Goal: Communication & Community: Answer question/provide support

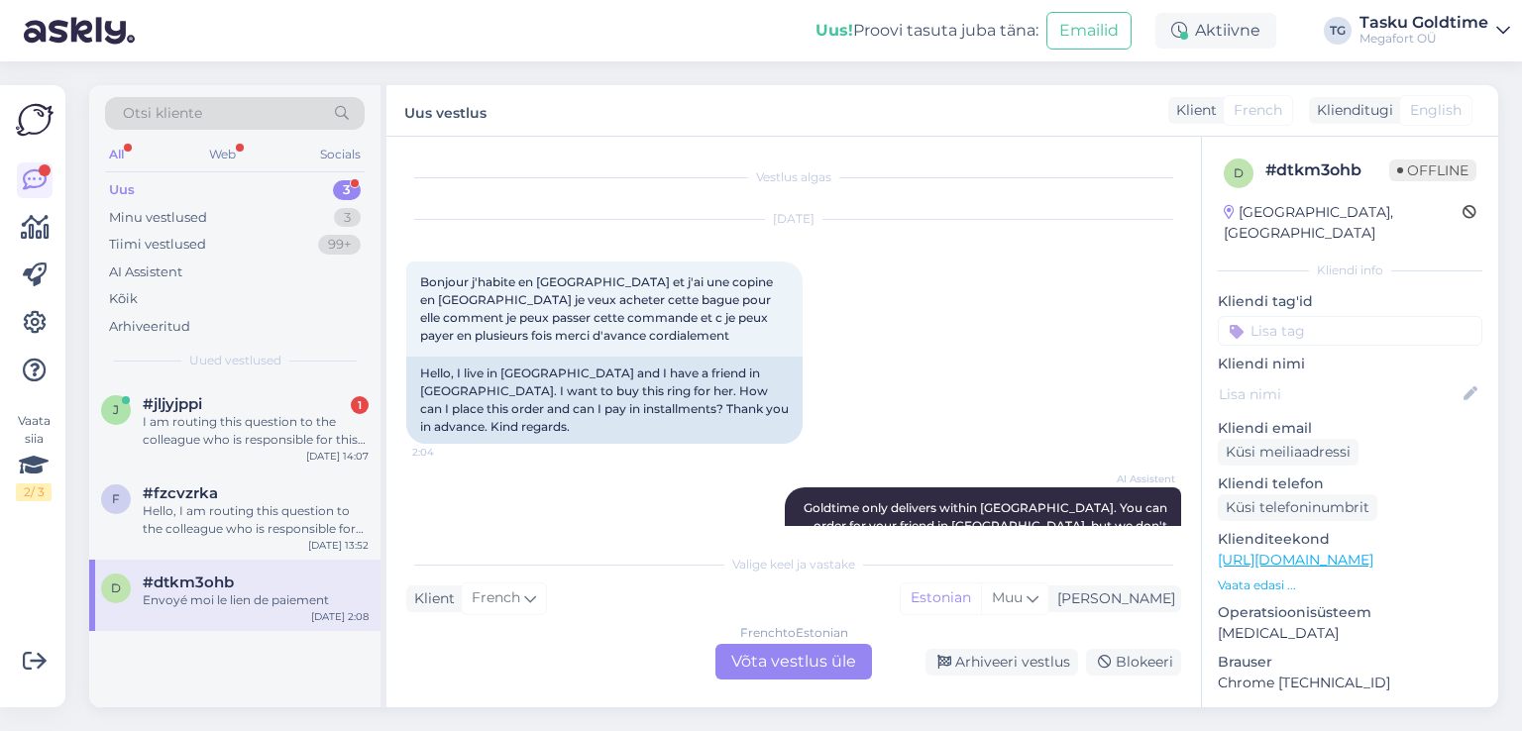
scroll to position [1497, 0]
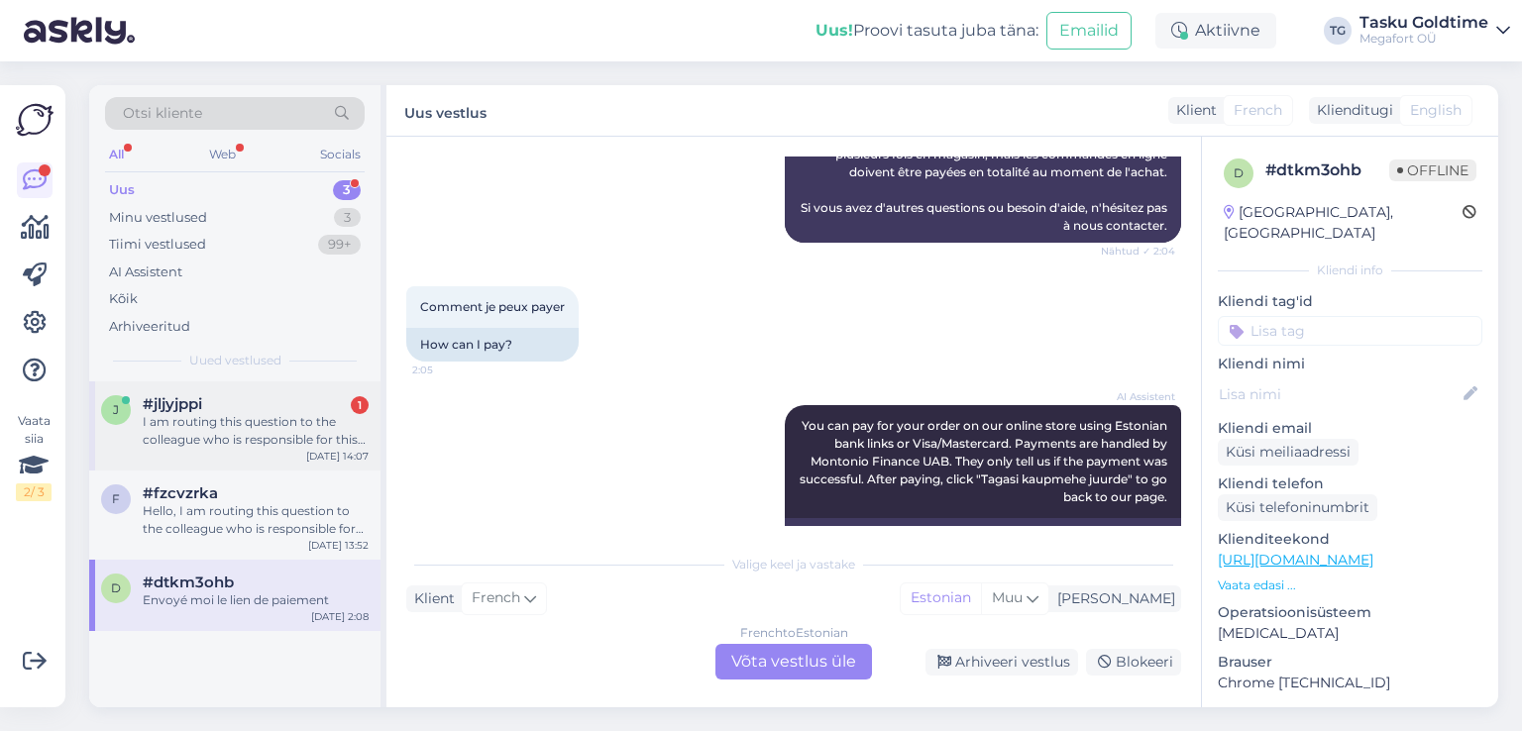
click at [229, 432] on div "I am routing this question to the colleague who is responsible for this topic. …" at bounding box center [256, 431] width 226 height 36
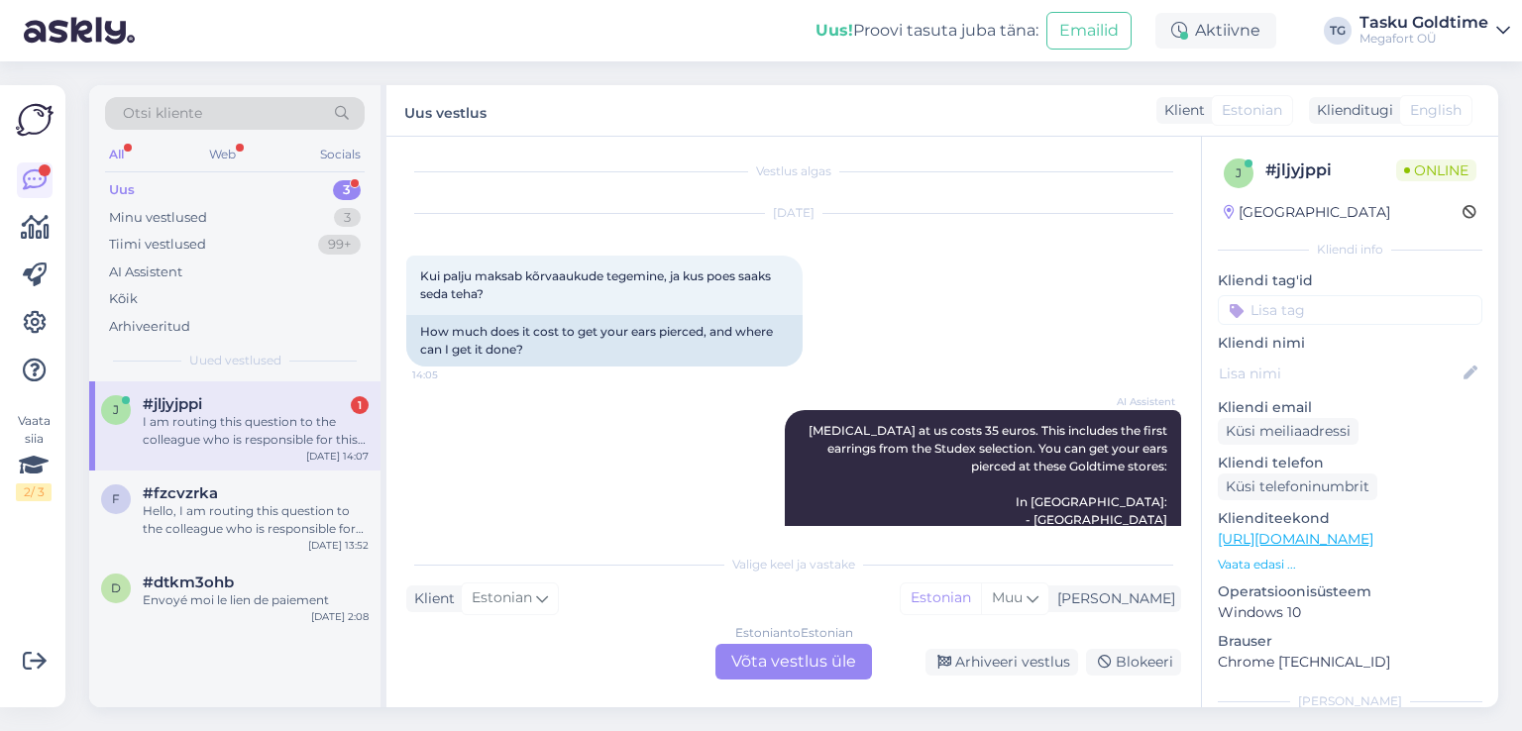
scroll to position [0, 0]
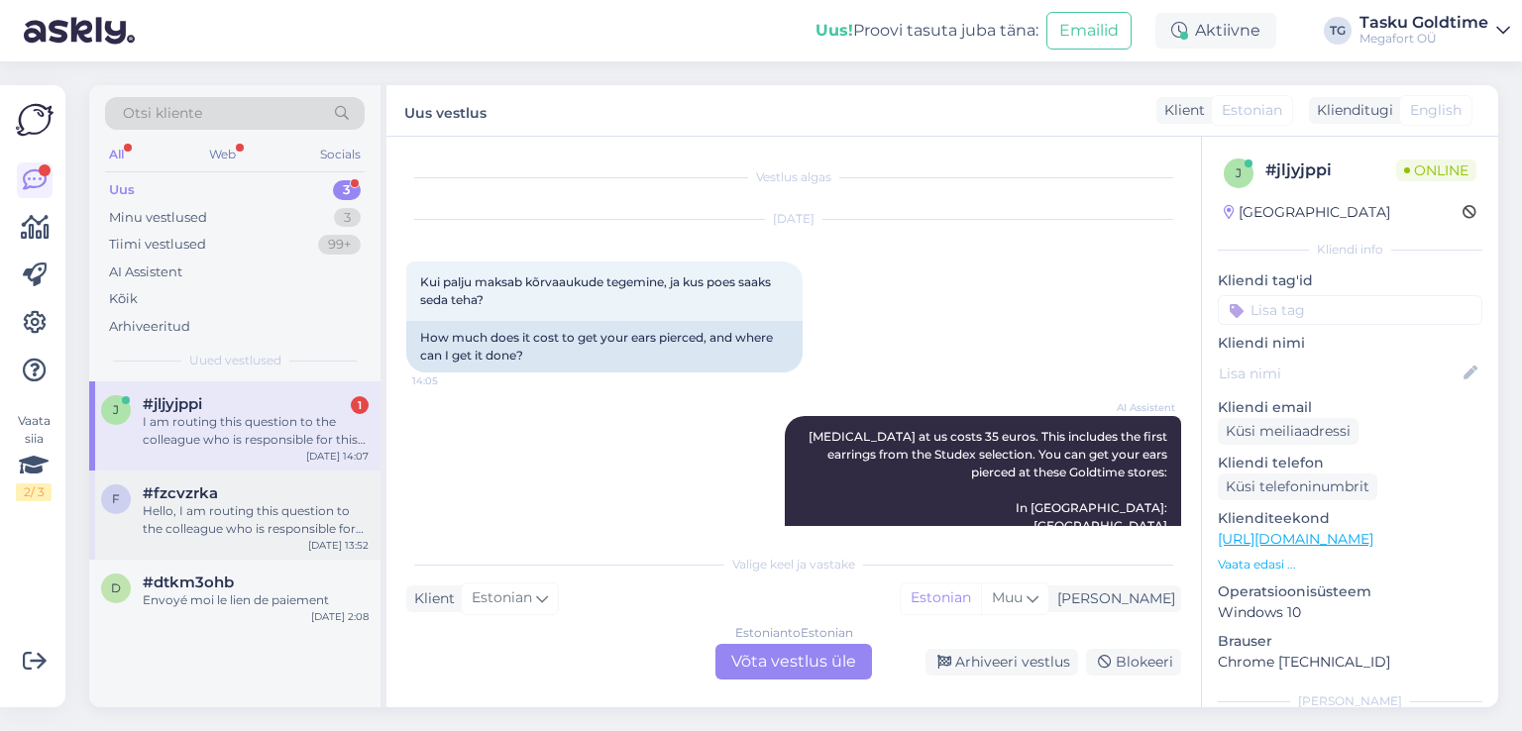
click at [194, 510] on div "Hello, I am routing this question to the colleague who is responsible for this …" at bounding box center [256, 520] width 226 height 36
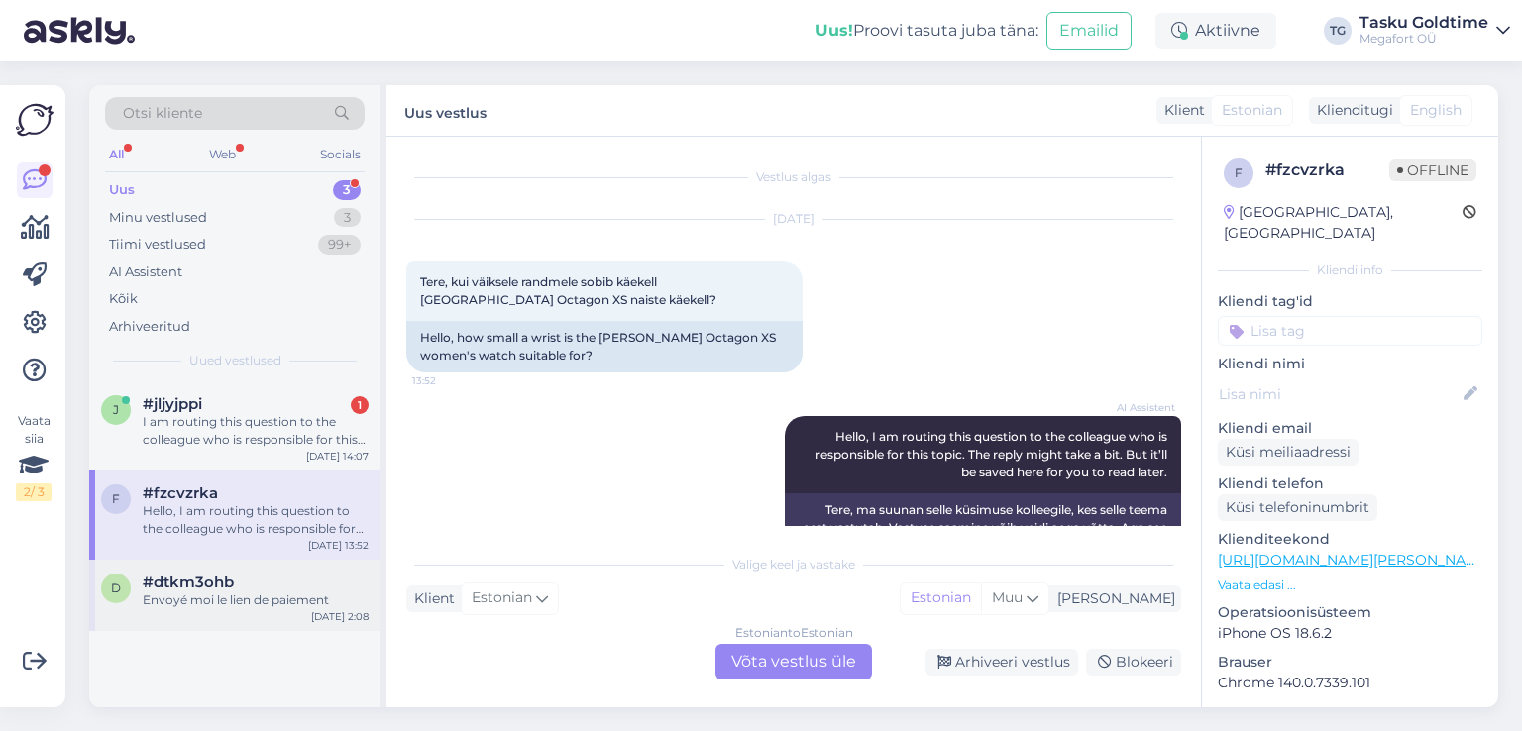
click at [202, 598] on div "Envoyé moi le lien de paiement" at bounding box center [256, 601] width 226 height 18
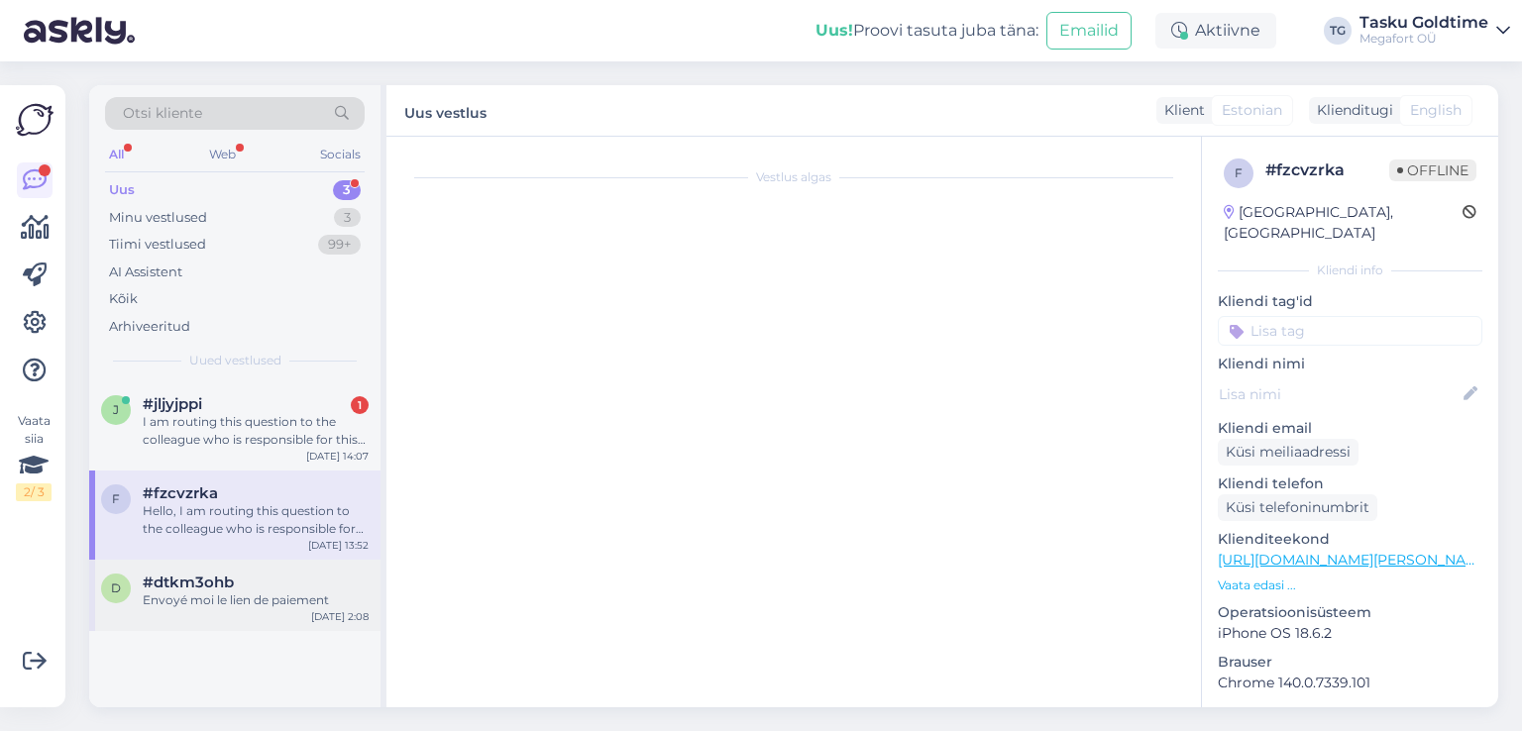
scroll to position [1497, 0]
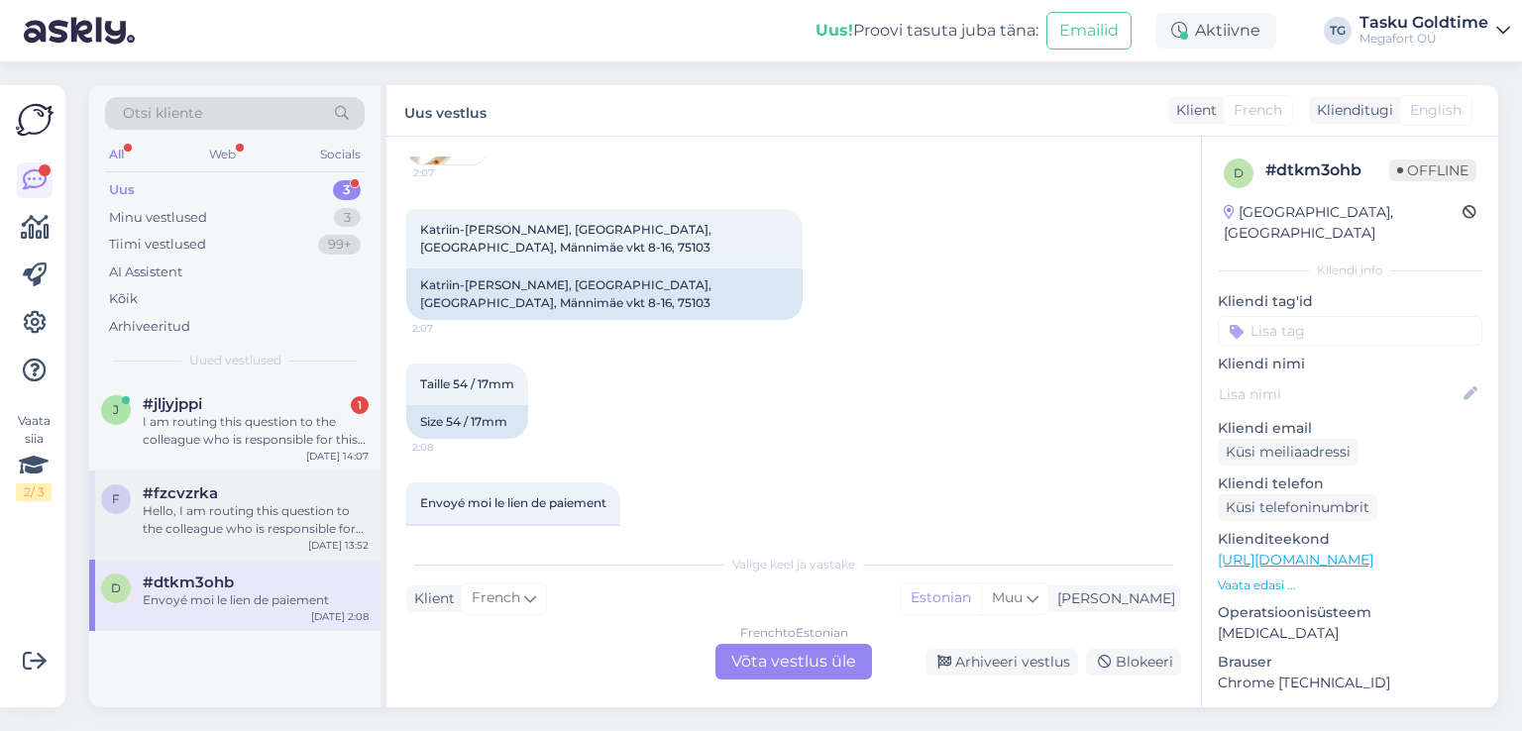
click at [232, 513] on div "Hello, I am routing this question to the colleague who is responsible for this …" at bounding box center [256, 520] width 226 height 36
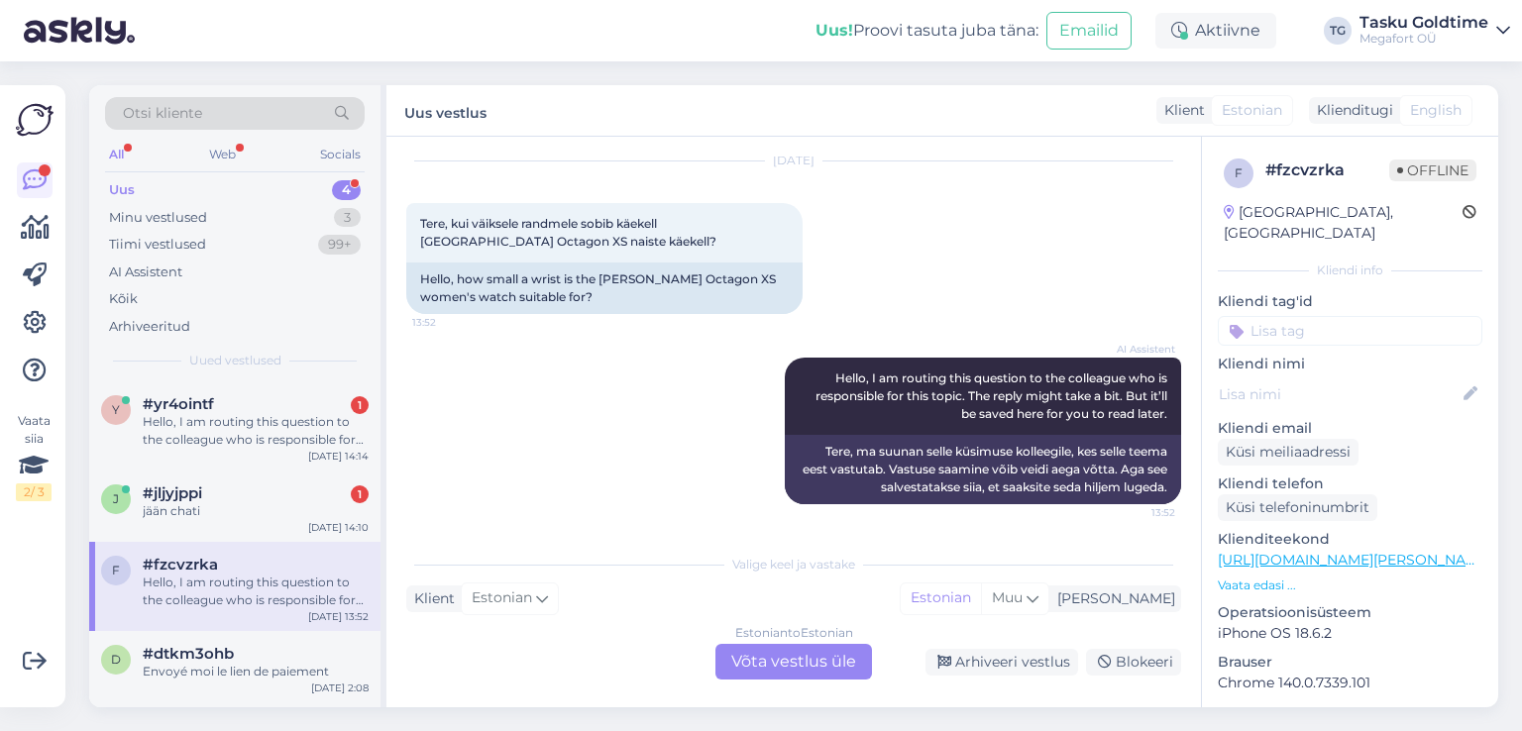
click at [776, 665] on div "Estonian to Estonian Võta vestlus üle" at bounding box center [793, 662] width 157 height 36
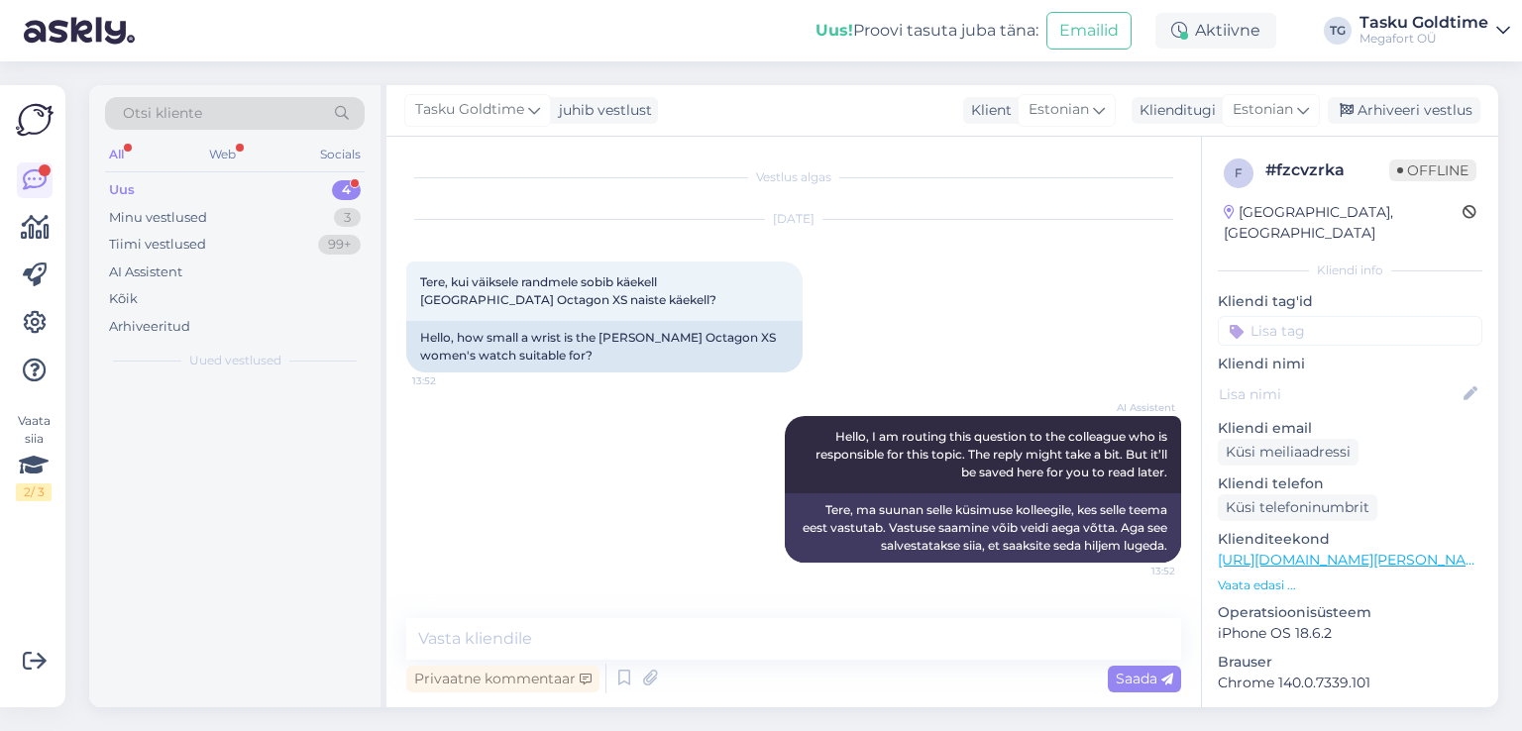
scroll to position [0, 0]
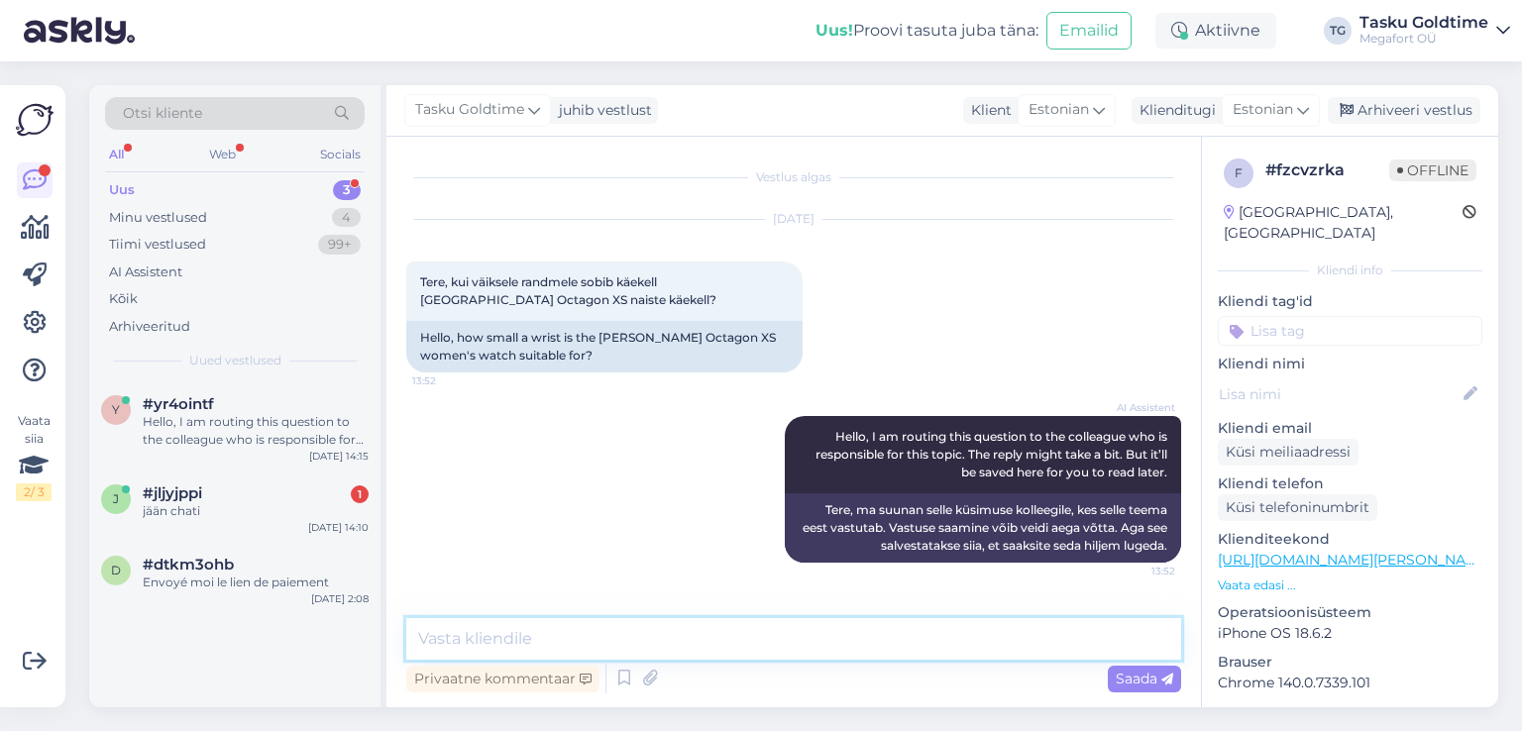
click at [637, 638] on textarea at bounding box center [793, 639] width 775 height 42
type textarea "Tere!"
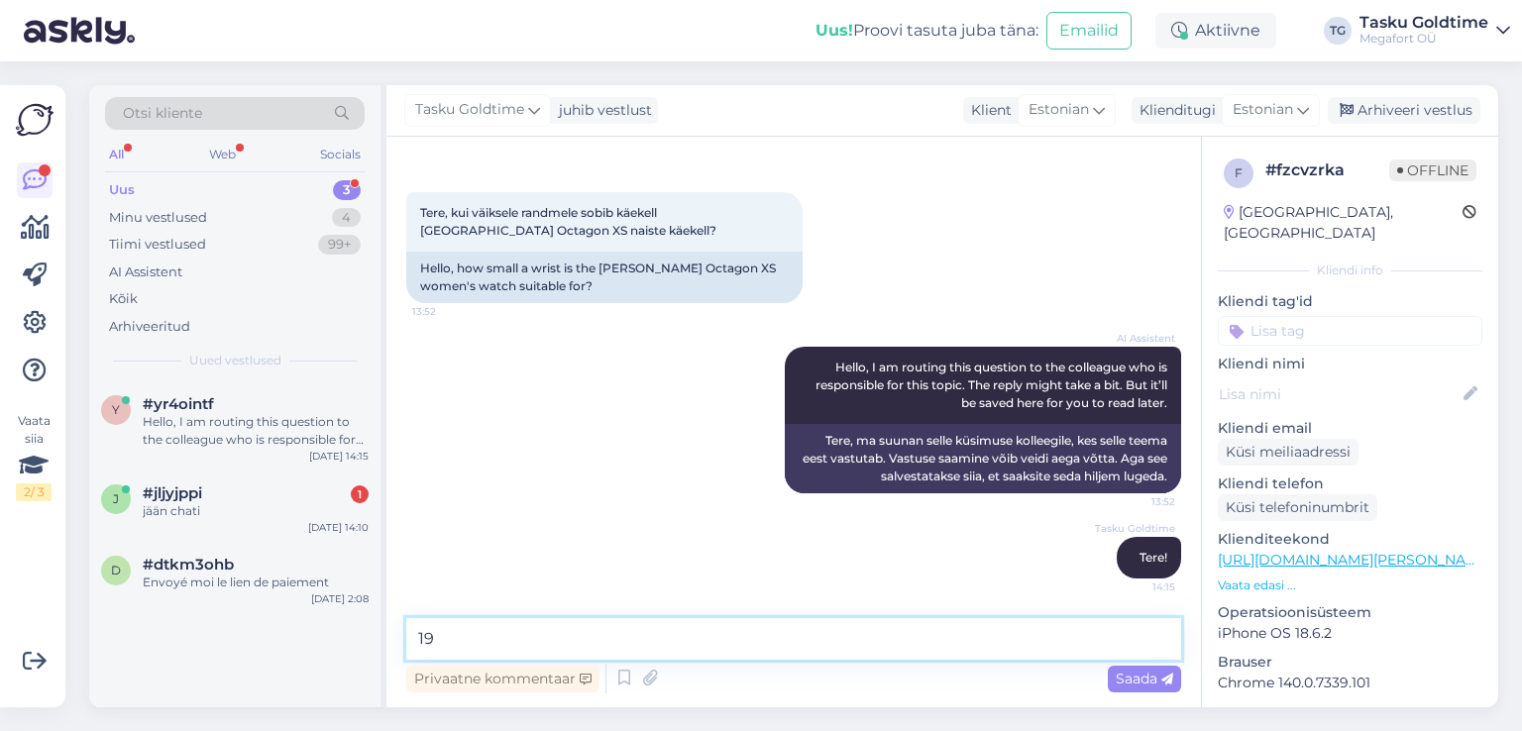
type textarea "1"
type textarea "16,5 - 19,5 cm"
